Goal: Find specific page/section: Find specific page/section

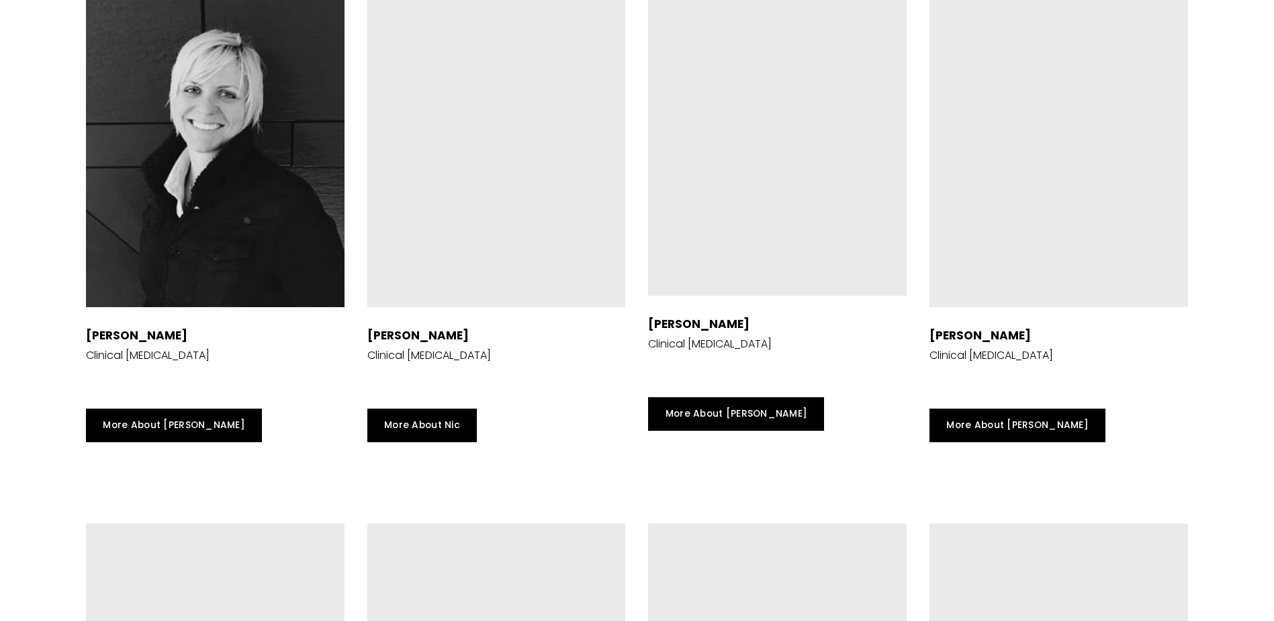
scroll to position [2485, 0]
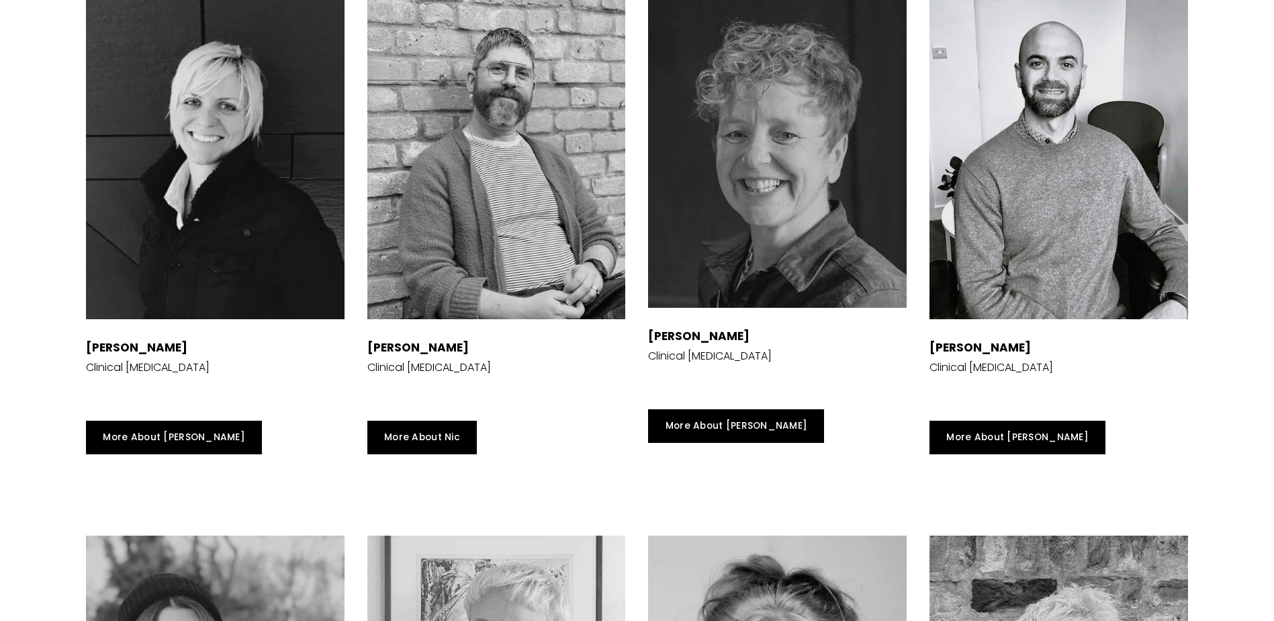
click at [222, 226] on div at bounding box center [215, 146] width 259 height 345
click at [183, 197] on div at bounding box center [215, 146] width 259 height 345
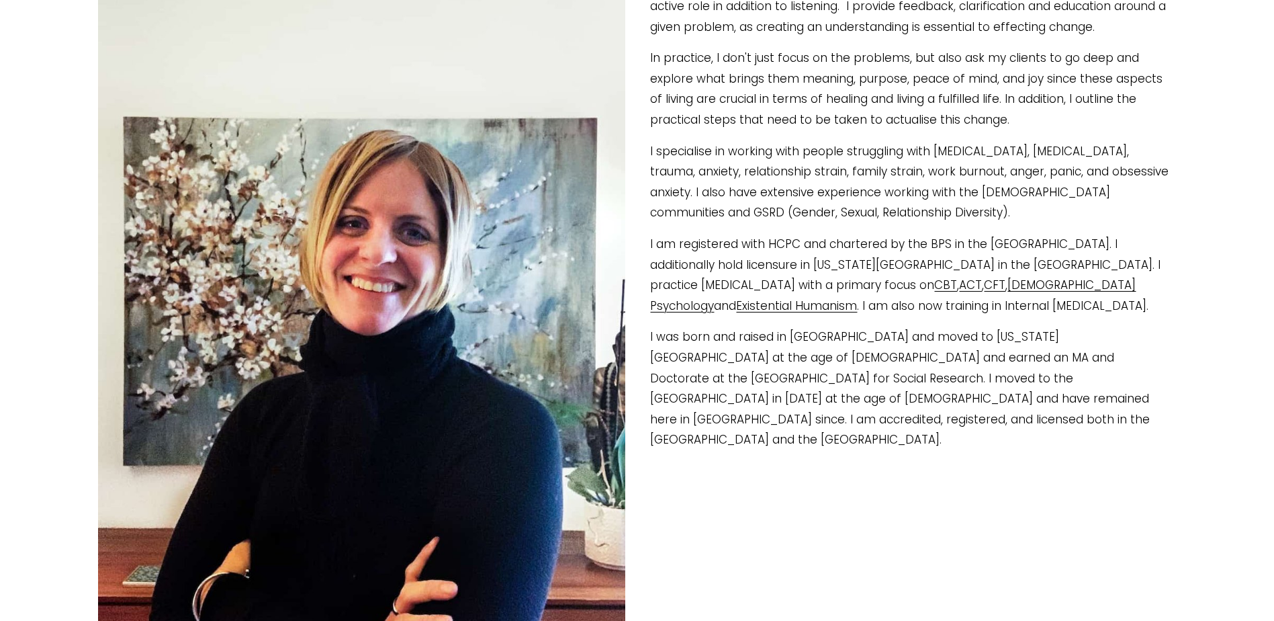
scroll to position [403, 0]
